Goal: Navigation & Orientation: Find specific page/section

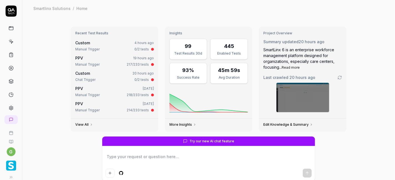
click at [10, 40] on icon at bounding box center [11, 41] width 5 height 5
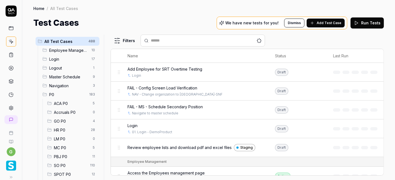
click at [11, 13] on icon at bounding box center [11, 11] width 11 height 11
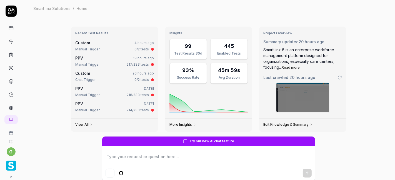
click at [9, 29] on icon at bounding box center [11, 28] width 5 height 5
type textarea "*"
click at [9, 93] on icon at bounding box center [11, 94] width 5 height 5
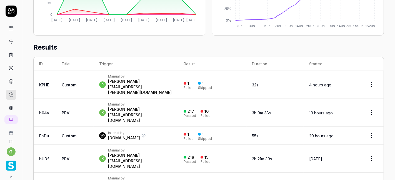
scroll to position [151, 0]
click at [9, 82] on icon at bounding box center [11, 81] width 5 height 5
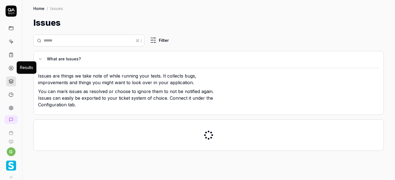
click at [9, 69] on icon at bounding box center [11, 68] width 5 height 5
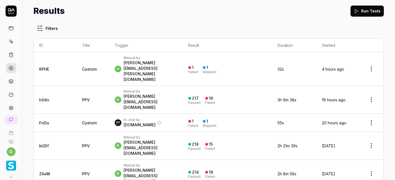
scroll to position [12, 0]
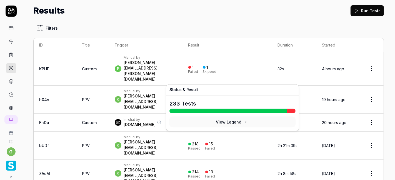
click at [225, 122] on button "View Legend" at bounding box center [232, 122] width 126 height 11
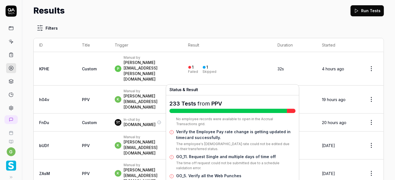
scroll to position [204, 0]
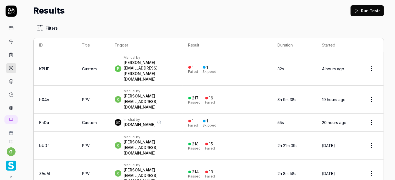
click at [9, 41] on icon at bounding box center [11, 41] width 5 height 5
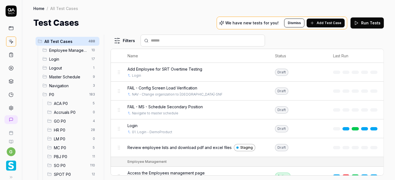
click at [68, 94] on span "P0" at bounding box center [67, 95] width 37 height 6
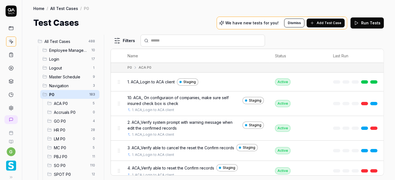
click at [66, 115] on ul "ACA P0 5 Accruals P0 0 GO P0 4 HR P0 28 LM P0 0 MC P0 5 PBJ P0 11 SO P0 110 SPO…" at bounding box center [70, 143] width 57 height 89
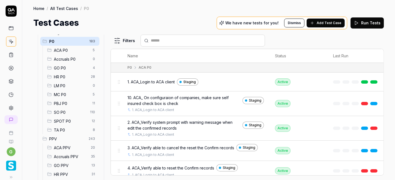
click at [62, 112] on span "SO P0" at bounding box center [70, 113] width 33 height 6
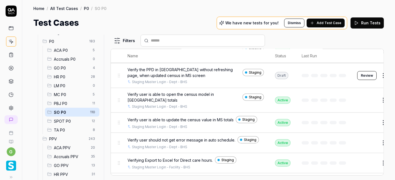
scroll to position [2302, 0]
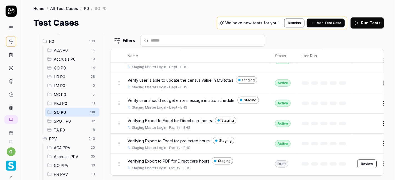
click at [298, 23] on button "Dismiss" at bounding box center [294, 23] width 20 height 9
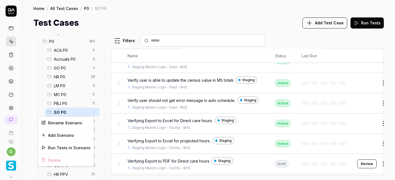
click at [88, 112] on html "g Home / All Test Cases / P0 / SO P0 Home / All Test Cases / P0 / SO P0 Test Ca…" at bounding box center [197, 90] width 395 height 180
click at [157, 17] on html "g Home / All Test Cases / P0 / SO P0 Home / All Test Cases / P0 / SO P0 Test Ca…" at bounding box center [197, 90] width 395 height 180
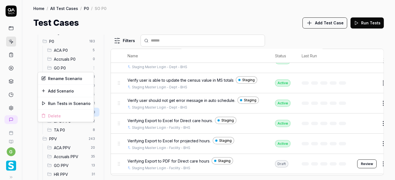
click at [89, 68] on html "g Home / All Test Cases / P0 / SO P0 Home / All Test Cases / P0 / SO P0 Test Ca…" at bounding box center [197, 90] width 395 height 180
click at [181, 10] on html "g Home / All Test Cases / P0 / SO P0 Home / All Test Cases / P0 / SO P0 Test Ca…" at bounding box center [197, 90] width 395 height 180
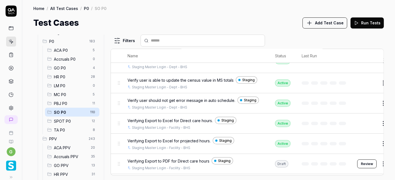
click at [186, 19] on div "Test Cases Add Test Case Run Tests" at bounding box center [208, 23] width 350 height 12
click at [209, 18] on div "Test Cases Add Test Case Run Tests" at bounding box center [208, 23] width 350 height 12
